Goal: Transaction & Acquisition: Purchase product/service

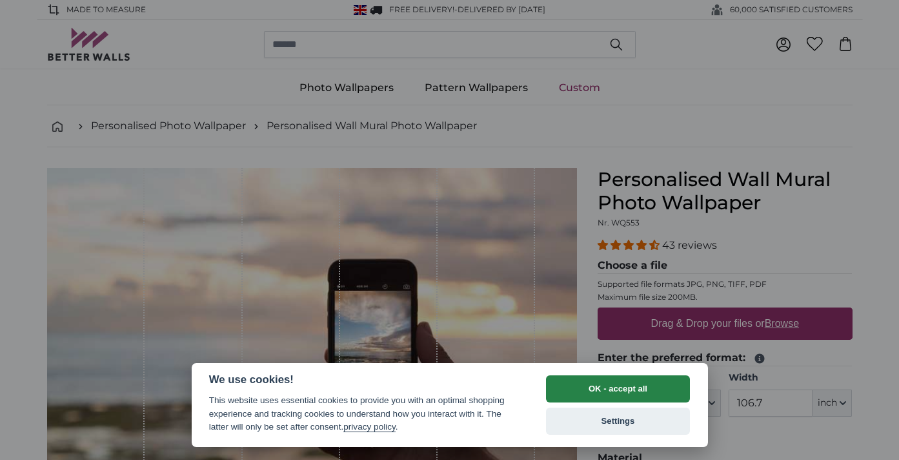
click at [612, 389] on button "OK - accept all" at bounding box center [618, 388] width 145 height 27
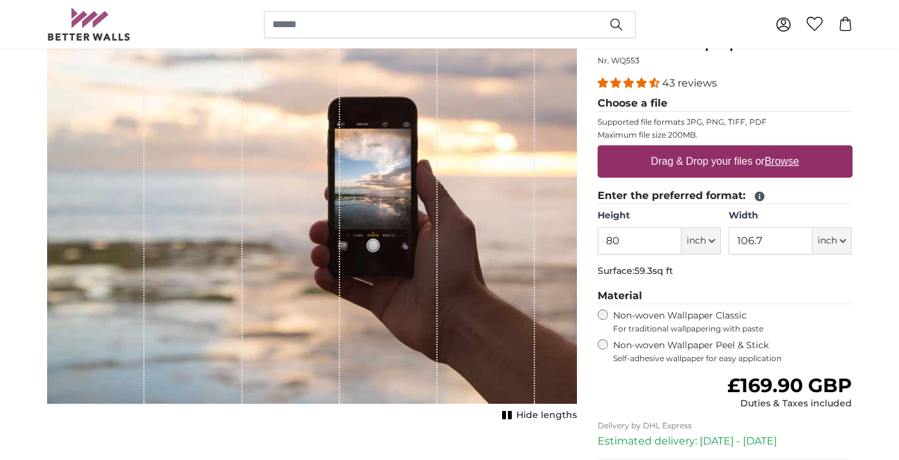
scroll to position [163, 0]
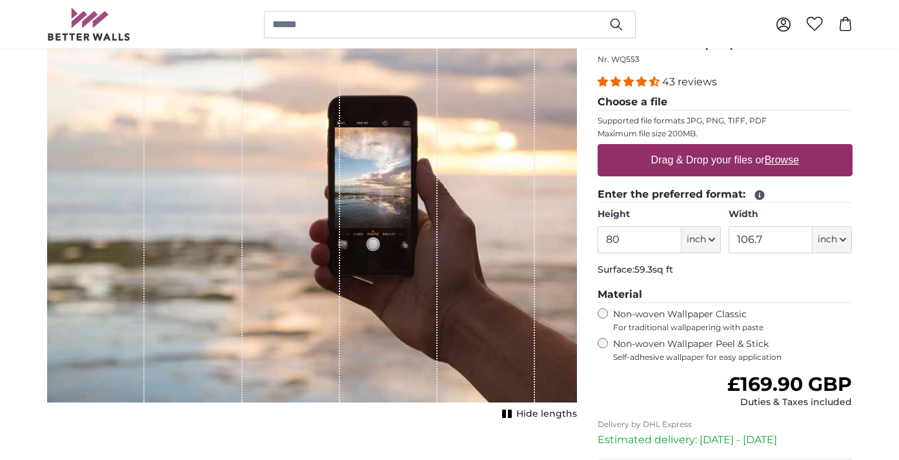
click at [757, 159] on label "Drag & Drop your files or Browse" at bounding box center [725, 160] width 158 height 26
click at [757, 148] on input "Drag & Drop your files or Browse" at bounding box center [725, 146] width 255 height 4
type input "**********"
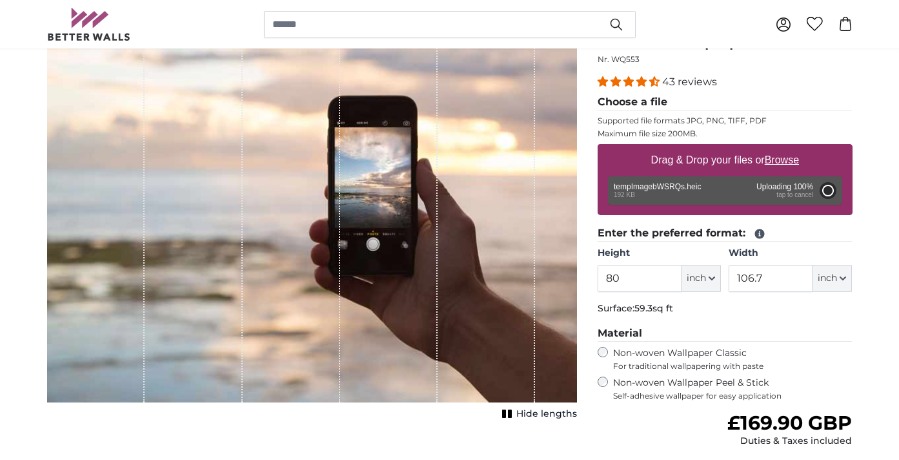
type input "75.2"
type input "42.1"
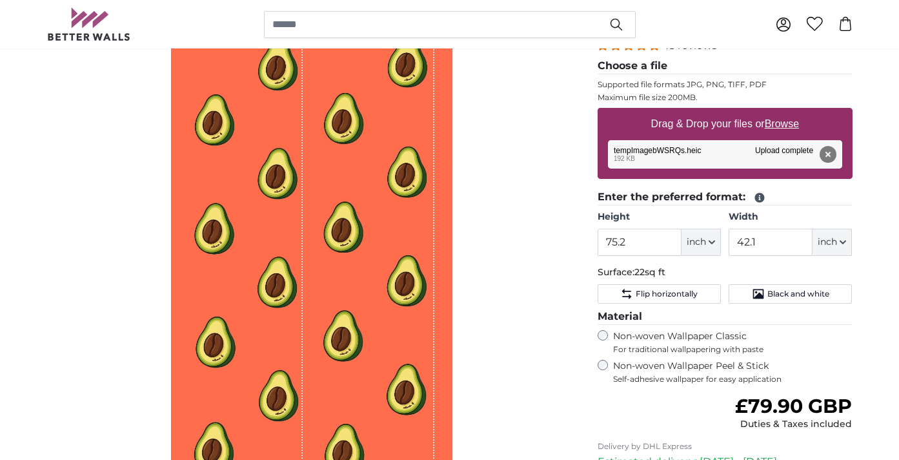
scroll to position [192, 0]
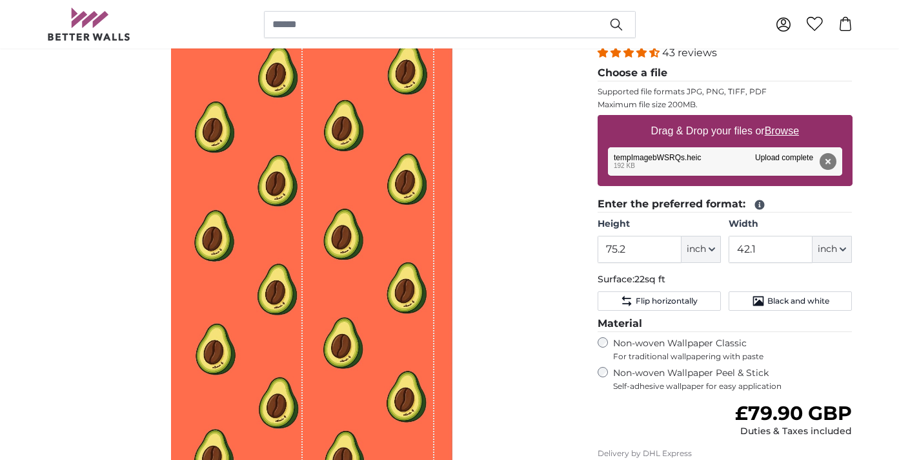
click at [716, 247] on button "inch" at bounding box center [701, 249] width 39 height 27
click at [590, 276] on div "Personalised Wall Mural Photo Wallpaper Nr. WQ553 43 reviews Choose a file Supp…" at bounding box center [726, 293] width 276 height 637
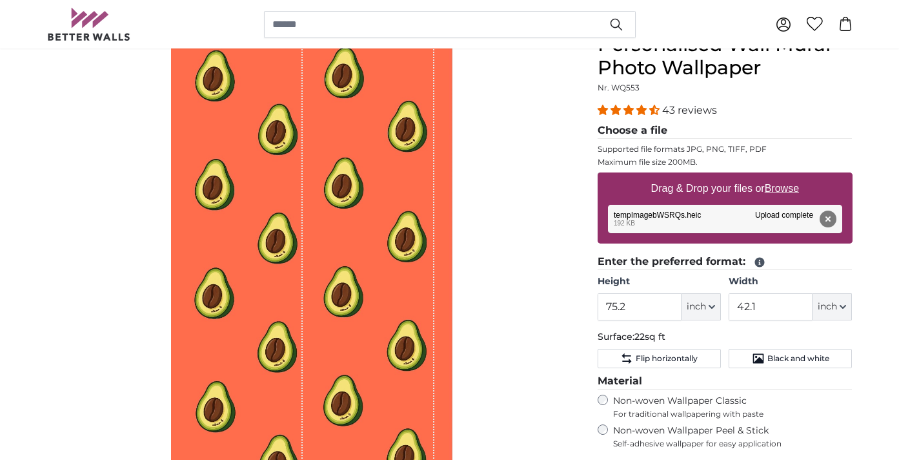
scroll to position [142, 0]
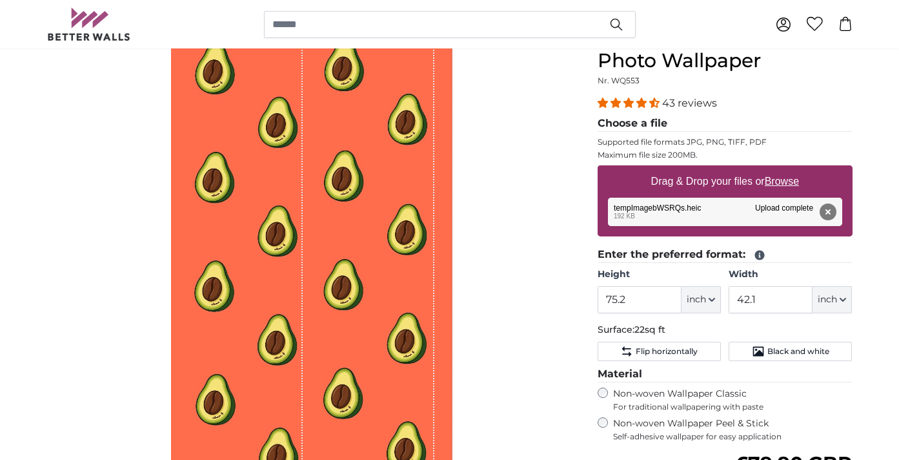
click at [697, 301] on span "inch" at bounding box center [696, 299] width 19 height 13
click at [690, 336] on link "Centimeter (cm)" at bounding box center [702, 333] width 114 height 23
type input "191.1"
type input "107"
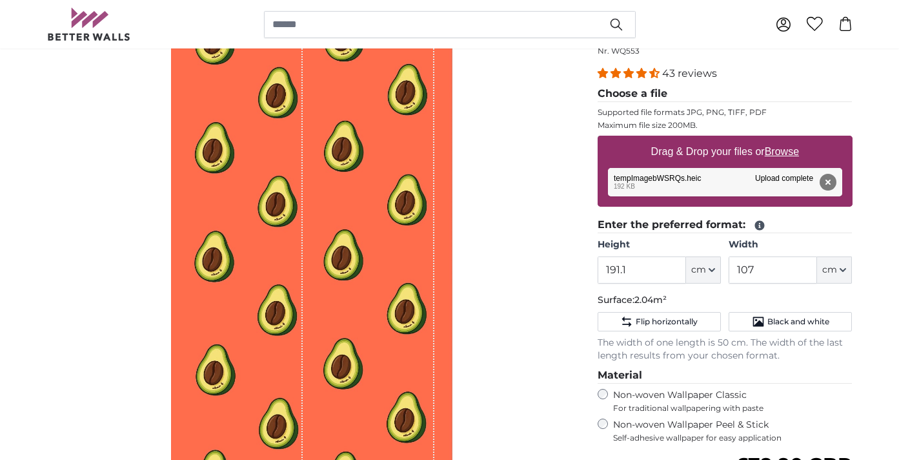
scroll to position [171, 0]
drag, startPoint x: 472, startPoint y: 345, endPoint x: 215, endPoint y: 292, distance: 262.4
click at [215, 292] on div "Hide lengths" at bounding box center [312, 255] width 530 height 517
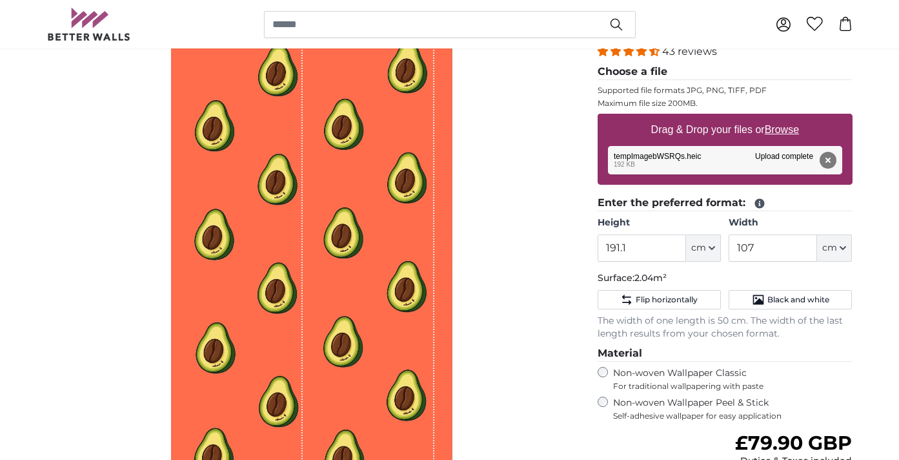
scroll to position [214, 0]
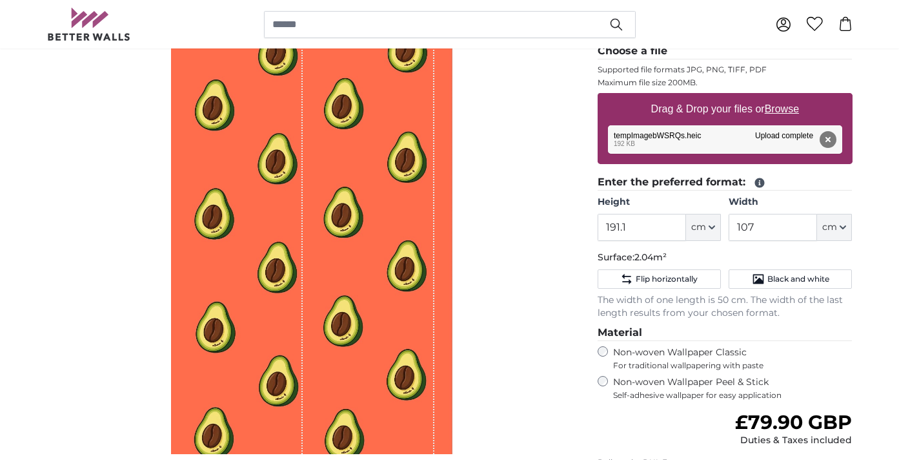
click at [683, 383] on label "Non-woven Wallpaper Peel & Stick Self-adhesive wallpaper for easy application" at bounding box center [733, 388] width 240 height 25
click at [655, 360] on span "For traditional wallpapering with paste" at bounding box center [733, 365] width 240 height 10
